Goal: Task Accomplishment & Management: Use online tool/utility

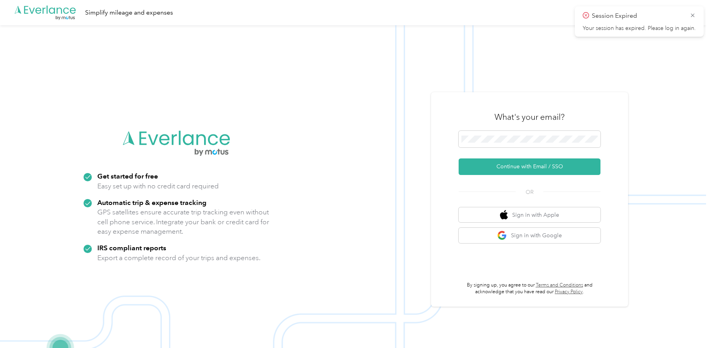
click at [490, 150] on div at bounding box center [530, 140] width 142 height 19
click at [459, 158] on button "Continue with Email / SSO" at bounding box center [530, 166] width 142 height 17
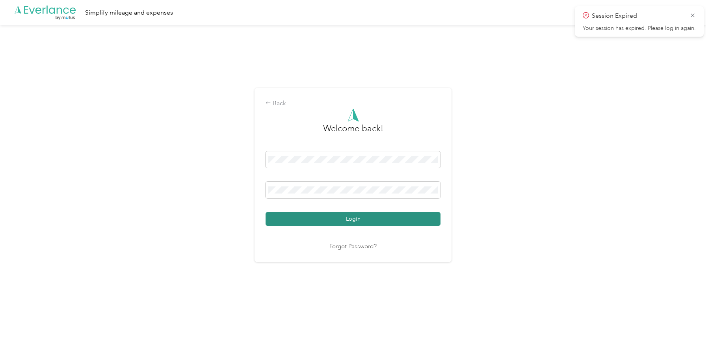
click at [341, 221] on button "Login" at bounding box center [353, 219] width 175 height 14
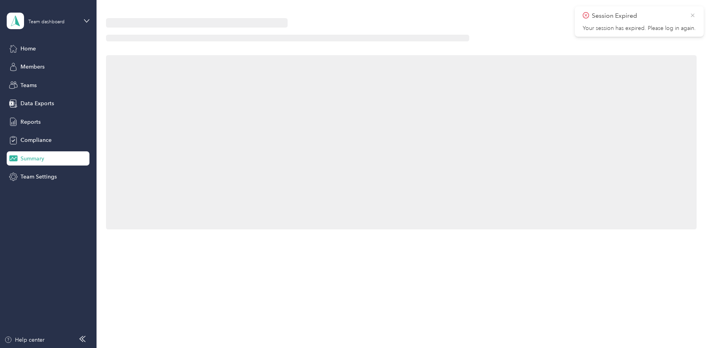
click at [696, 15] on icon at bounding box center [693, 15] width 6 height 7
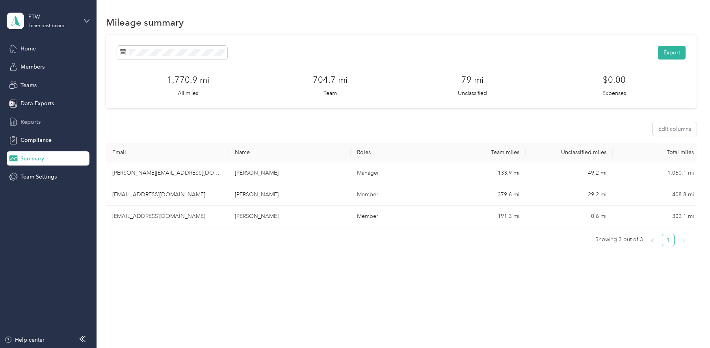
click at [29, 119] on span "Reports" at bounding box center [30, 122] width 20 height 8
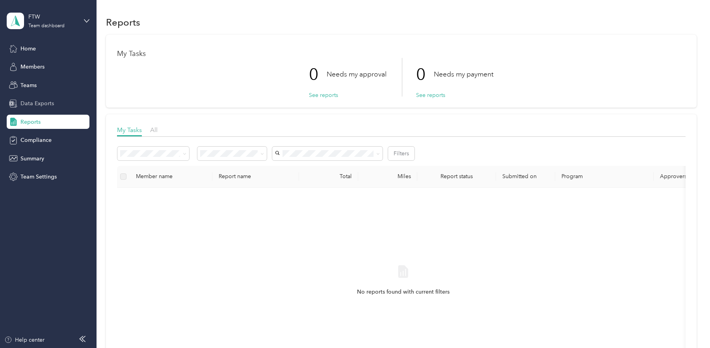
click at [39, 99] on span "Data Exports" at bounding box center [36, 103] width 33 height 8
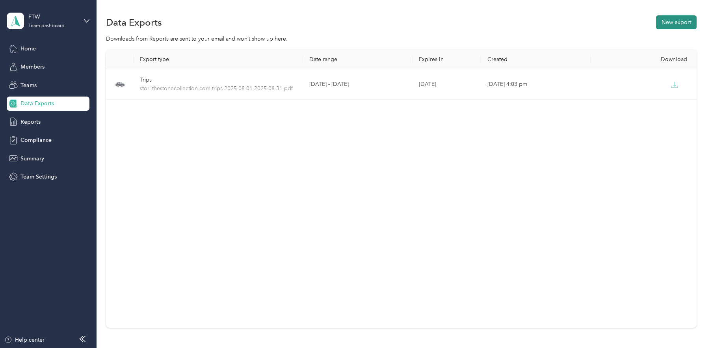
click at [683, 21] on button "New export" at bounding box center [676, 22] width 41 height 14
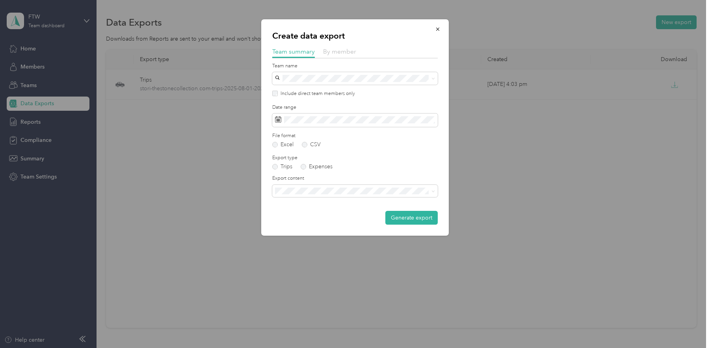
click at [332, 52] on span "By member" at bounding box center [339, 51] width 33 height 7
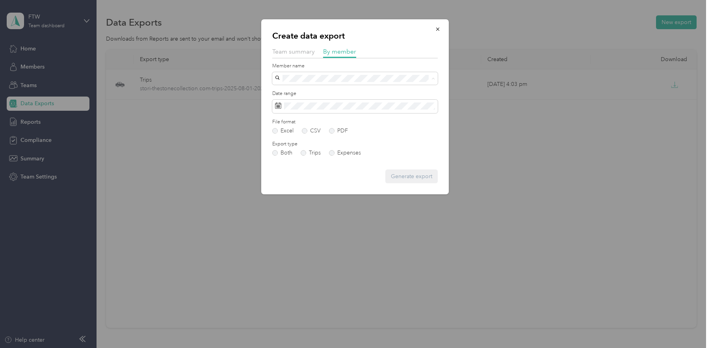
click at [286, 106] on span "[PERSON_NAME]" at bounding box center [300, 106] width 44 height 7
click at [409, 174] on button "Generate export" at bounding box center [411, 176] width 52 height 14
